Goal: Task Accomplishment & Management: Manage account settings

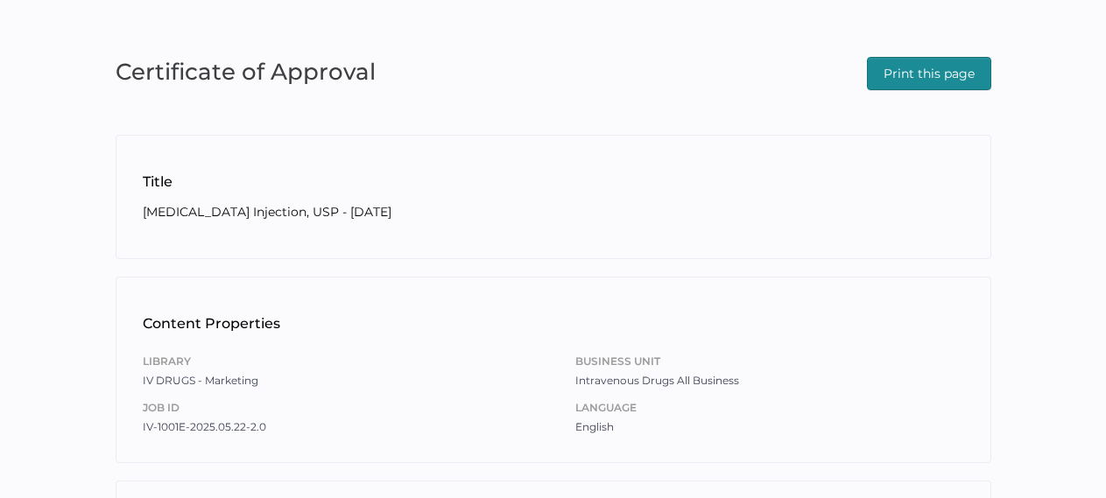
scroll to position [263, 0]
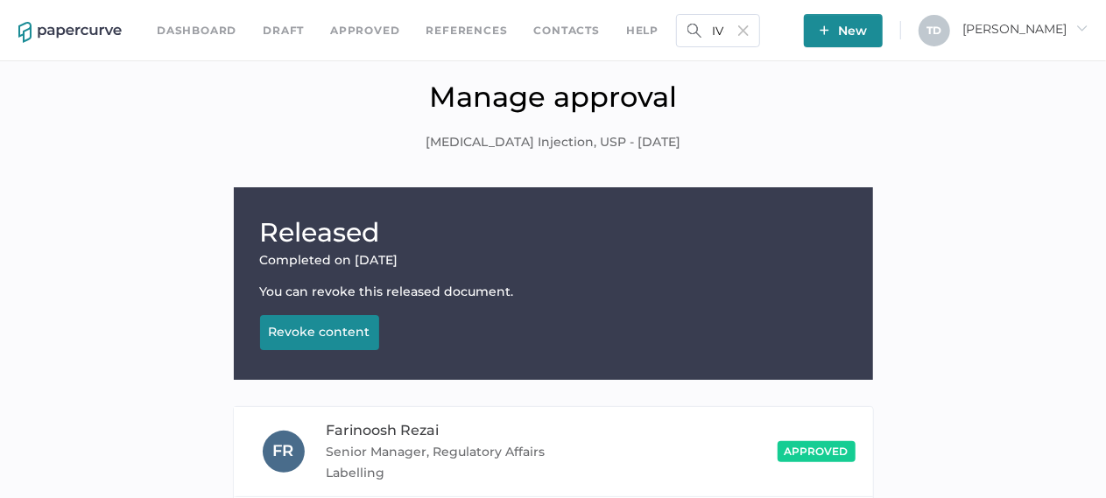
click at [95, 27] on img at bounding box center [69, 32] width 103 height 21
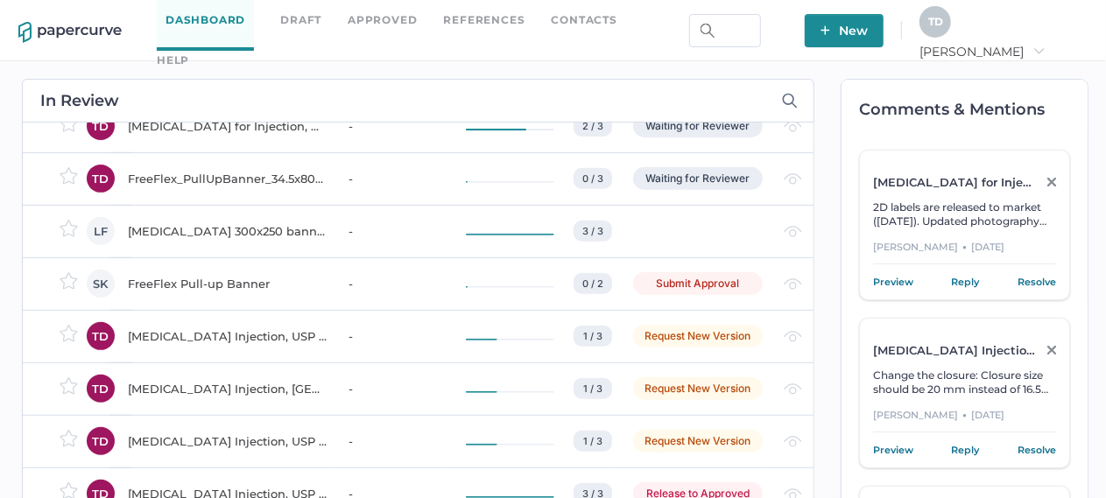
scroll to position [357, 0]
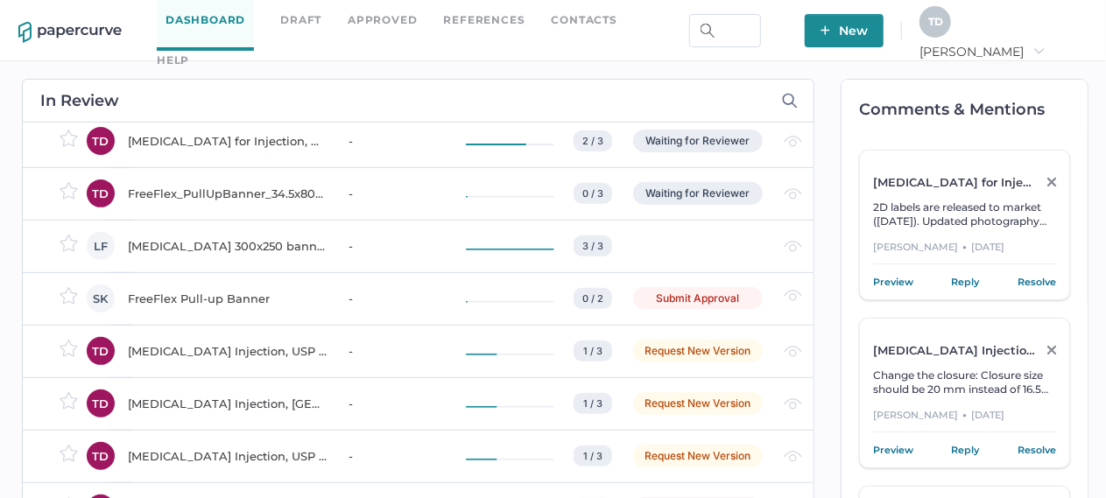
click at [182, 185] on div "FreeFlex_PullUpBanner_34.5x80_EN_[DATE]_Preview" at bounding box center [228, 193] width 200 height 21
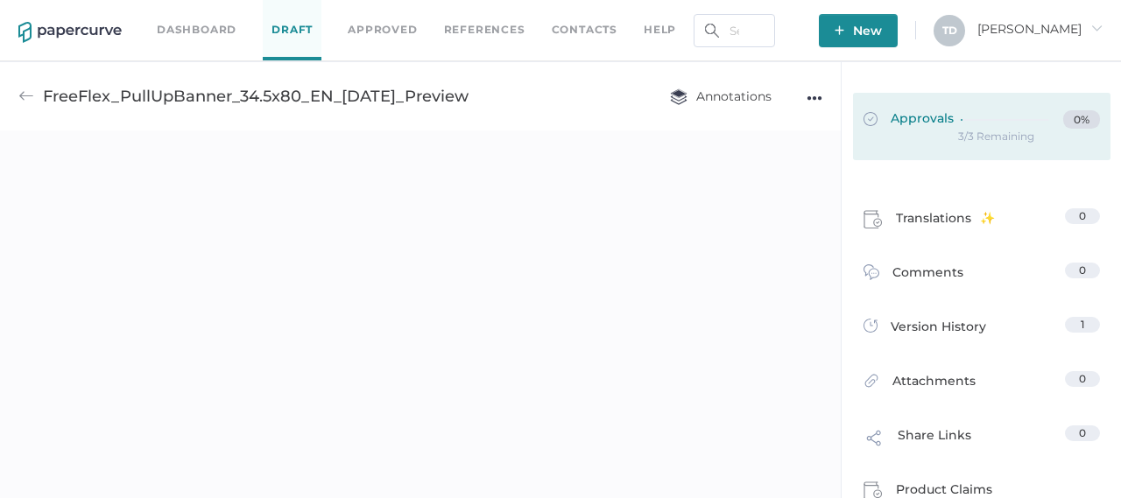
click at [980, 125] on div at bounding box center [1008, 119] width 95 height 19
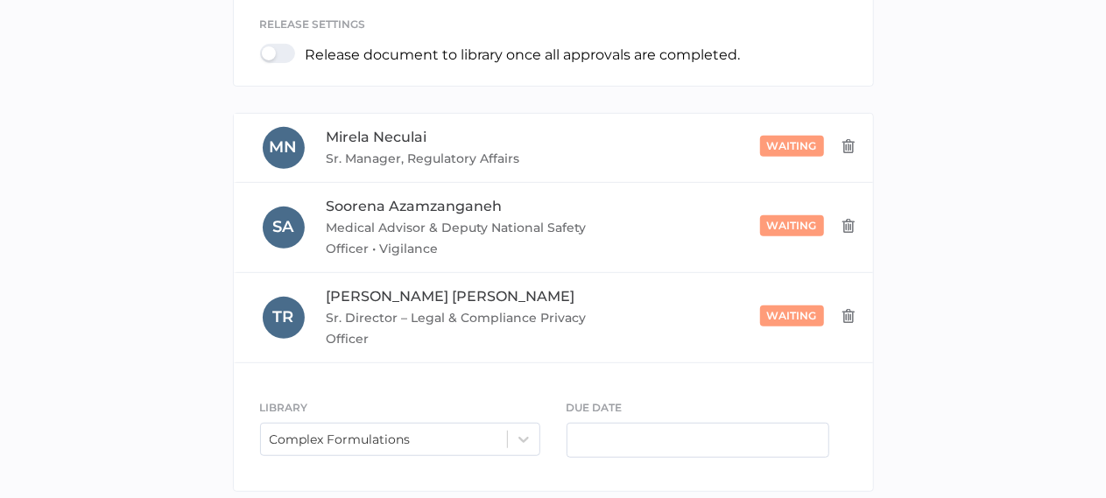
scroll to position [424, 0]
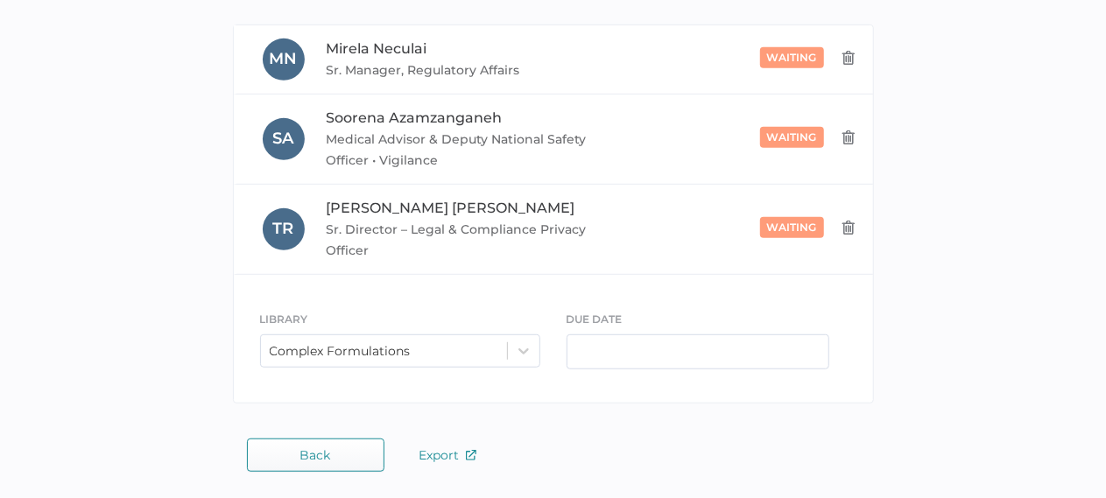
drag, startPoint x: 1099, startPoint y: 347, endPoint x: 1105, endPoint y: 358, distance: 12.9
click at [1105, 358] on div "ADD REVIEWER Type someone's name or email address to add as a reviewer. Learn M…" at bounding box center [553, 127] width 1106 height 744
